Goal: Task Accomplishment & Management: Manage account settings

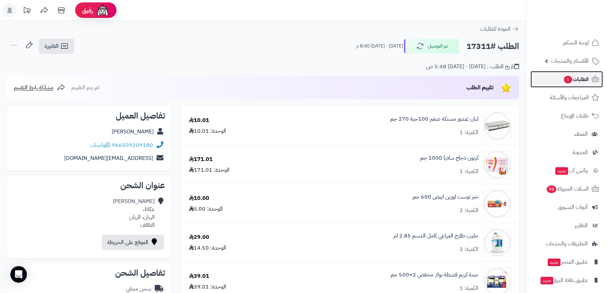
click at [579, 80] on span "الطلبات 1" at bounding box center [576, 79] width 26 height 10
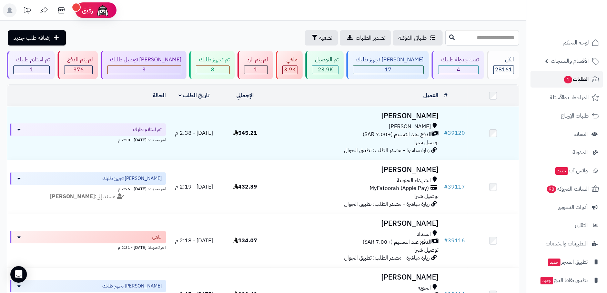
click at [579, 83] on span "الطلبات 1" at bounding box center [576, 79] width 26 height 10
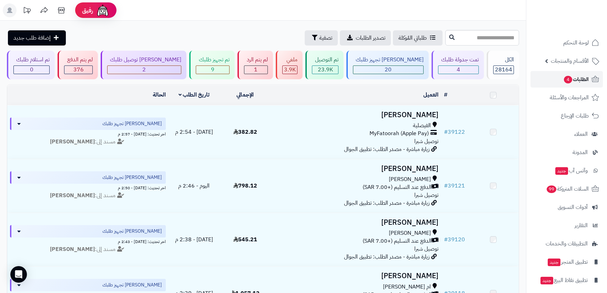
click at [580, 75] on span "الطلبات 4" at bounding box center [576, 79] width 26 height 10
click at [584, 80] on span "الطلبات 4" at bounding box center [576, 79] width 26 height 10
click at [575, 80] on span "الطلبات 4" at bounding box center [576, 79] width 26 height 10
click at [579, 80] on span "الطلبات 4" at bounding box center [576, 79] width 26 height 10
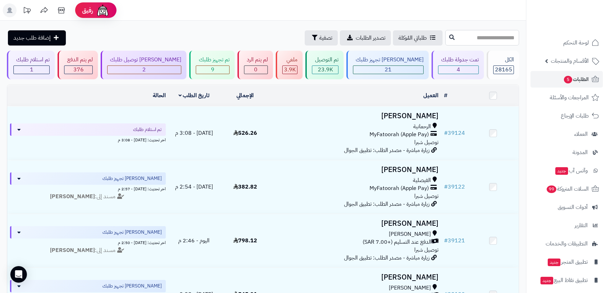
click at [485, 36] on input "text" at bounding box center [483, 38] width 74 height 16
type input "*****"
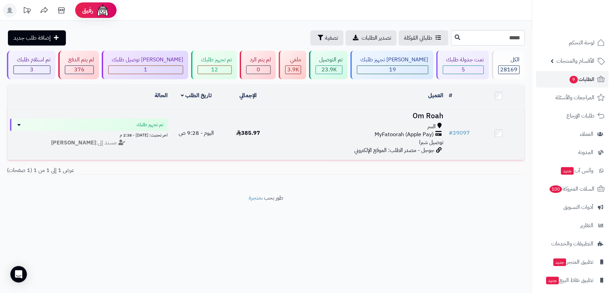
click at [352, 129] on div "السر" at bounding box center [360, 127] width 167 height 8
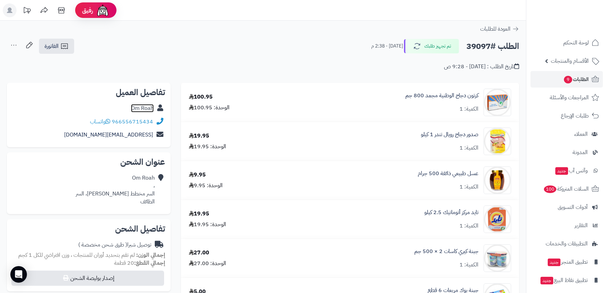
click at [139, 108] on link "Om Roah" at bounding box center [142, 108] width 23 height 8
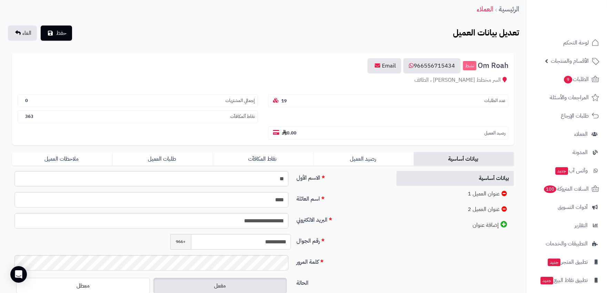
scroll to position [38, 0]
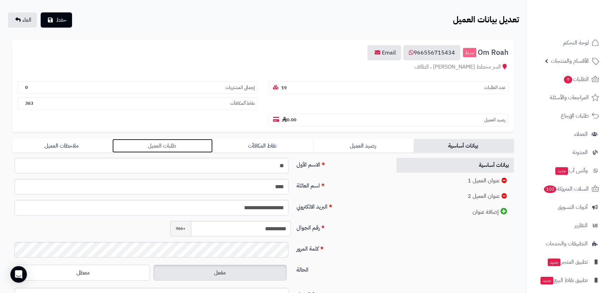
click at [150, 139] on link "طلبات العميل" at bounding box center [162, 146] width 100 height 14
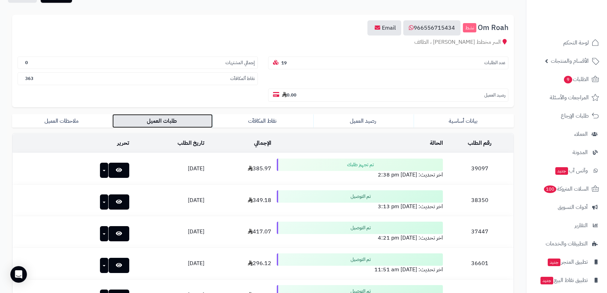
scroll to position [77, 0]
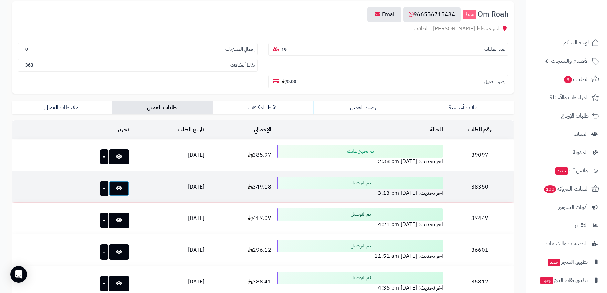
click at [116, 186] on icon at bounding box center [119, 189] width 6 height 6
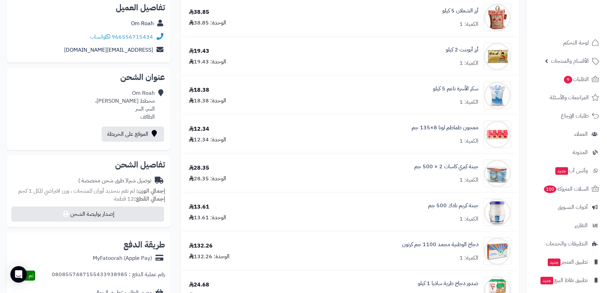
scroll to position [38, 0]
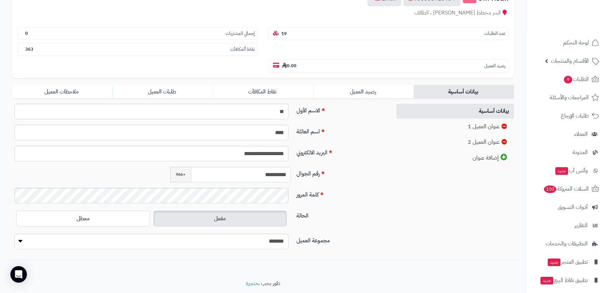
scroll to position [97, 0]
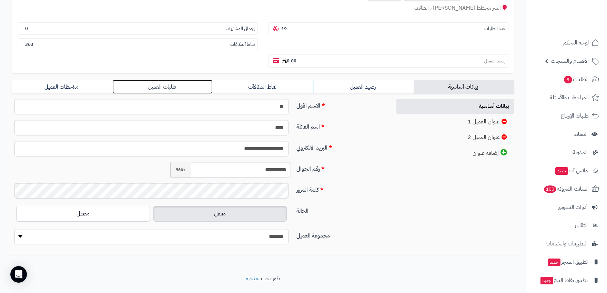
click at [161, 80] on link "طلبات العميل" at bounding box center [162, 87] width 100 height 14
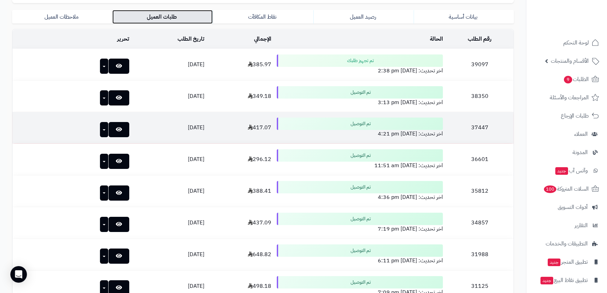
scroll to position [174, 0]
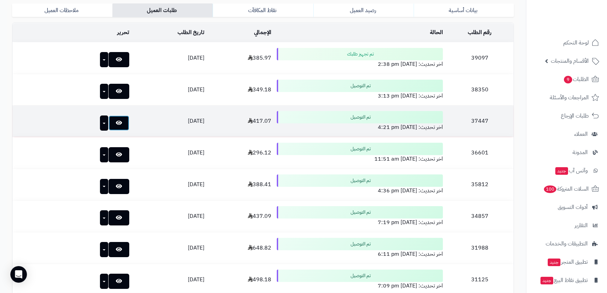
click at [109, 116] on link at bounding box center [119, 123] width 21 height 15
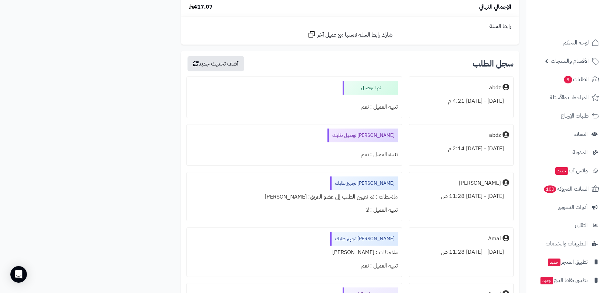
scroll to position [815, 0]
click at [579, 77] on span "الطلبات 9" at bounding box center [576, 79] width 26 height 10
